Goal: Find contact information: Obtain details needed to contact an individual or organization

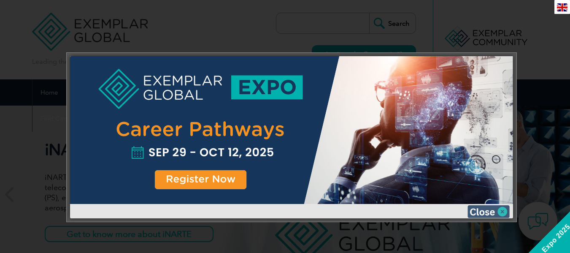
click at [499, 212] on img at bounding box center [488, 211] width 42 height 13
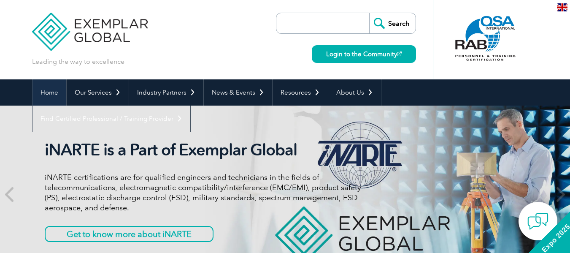
click at [50, 91] on link "Home" at bounding box center [49, 92] width 34 height 26
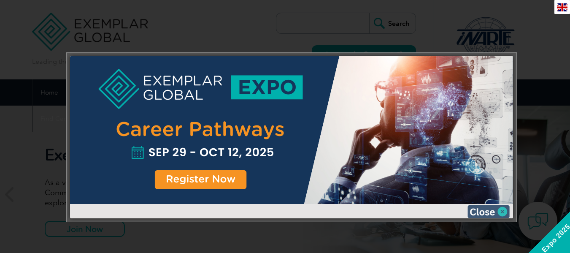
click at [501, 211] on img at bounding box center [488, 211] width 42 height 13
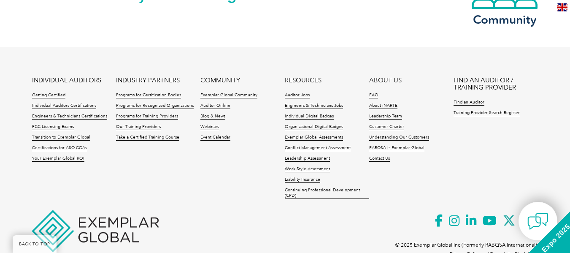
scroll to position [2041, 0]
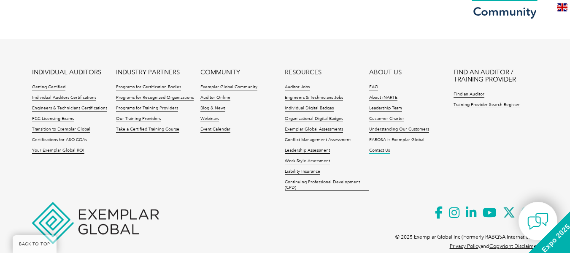
click at [379, 150] on link "Contact Us" at bounding box center [379, 151] width 21 height 6
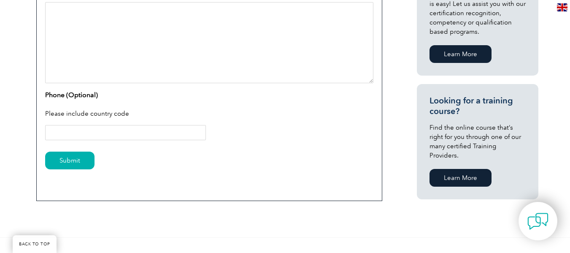
scroll to position [501, 0]
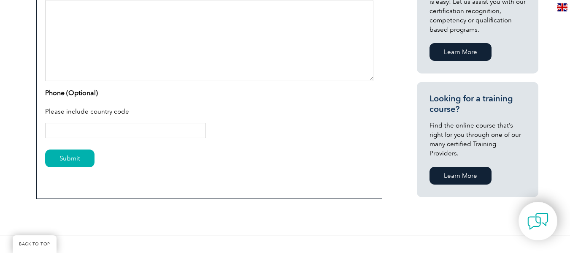
click at [452, 167] on link "Learn More" at bounding box center [460, 176] width 62 height 18
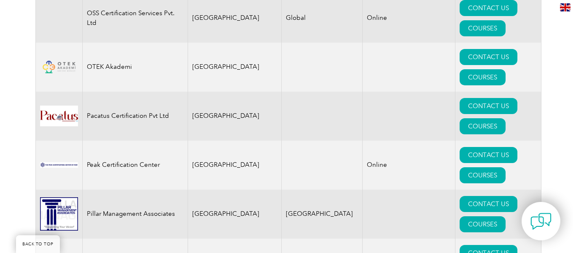
scroll to position [10003, 0]
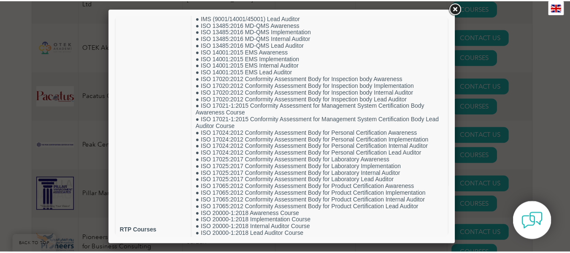
scroll to position [0, 0]
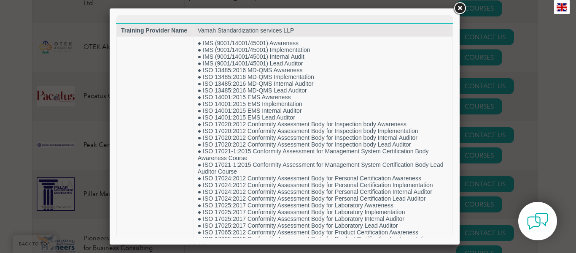
drag, startPoint x: 449, startPoint y: 176, endPoint x: 574, endPoint y: 54, distance: 175.3
click at [459, 8] on link at bounding box center [459, 8] width 15 height 15
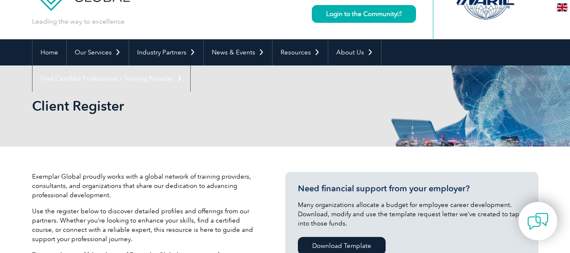
scroll to position [60, 0]
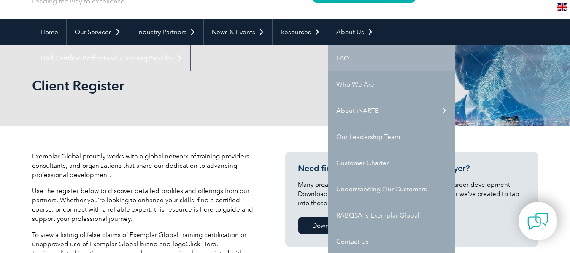
click at [339, 58] on link "FAQ" at bounding box center [391, 58] width 126 height 26
